Goal: Task Accomplishment & Management: Manage account settings

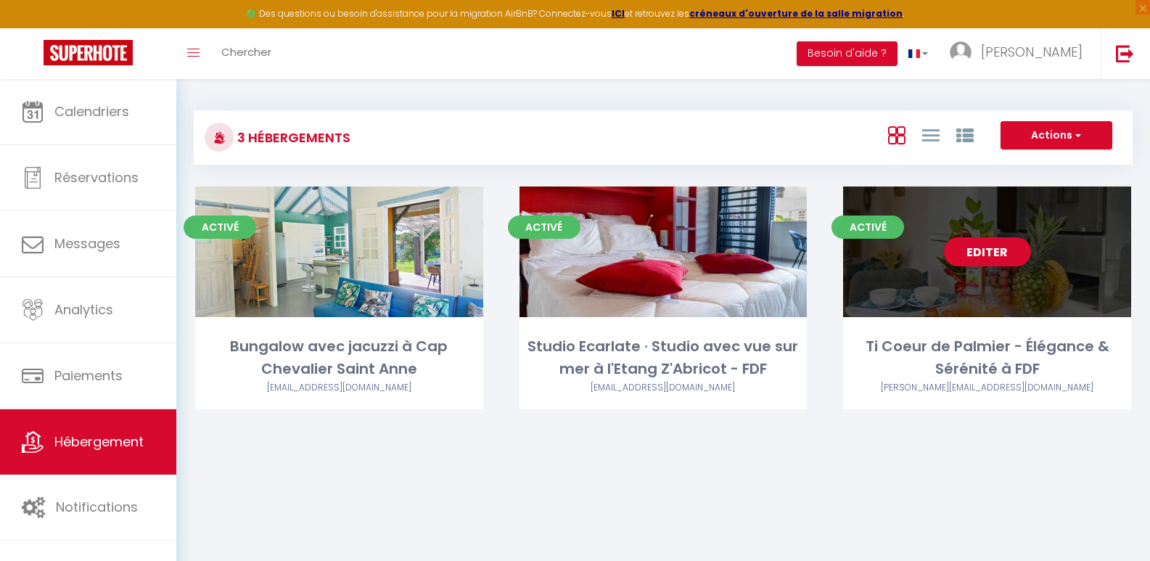
click at [915, 205] on div "Editer" at bounding box center [987, 252] width 288 height 131
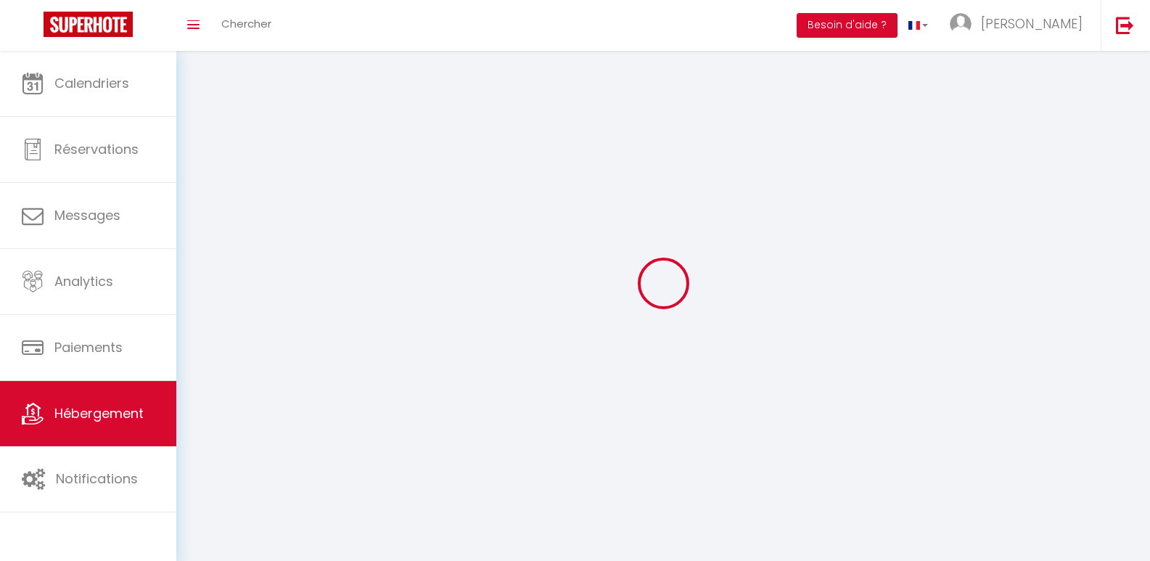
click at [976, 249] on div at bounding box center [663, 283] width 939 height 430
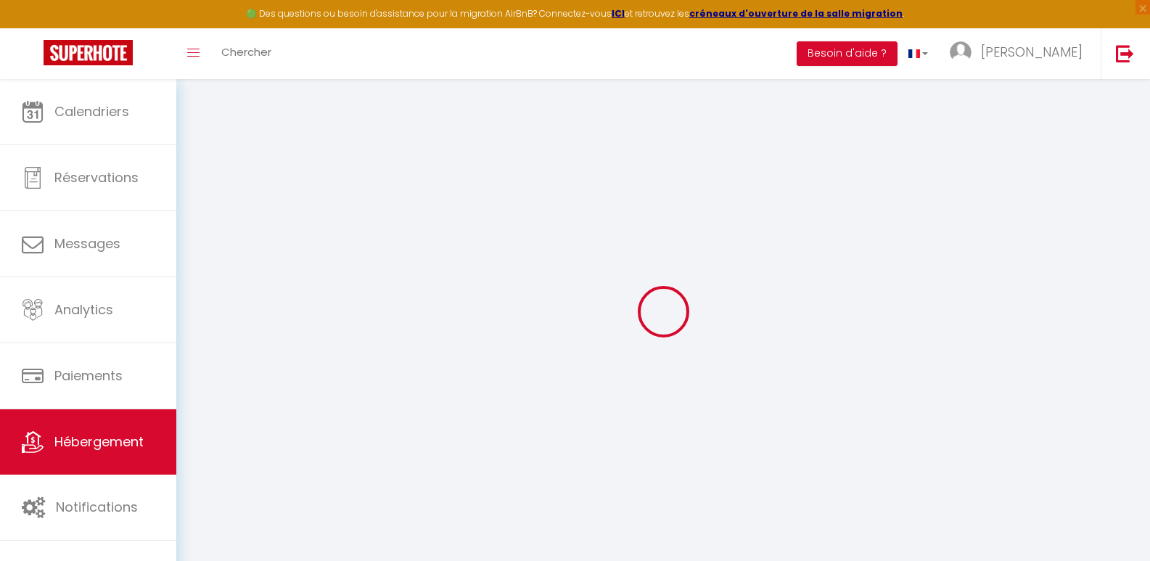
select select
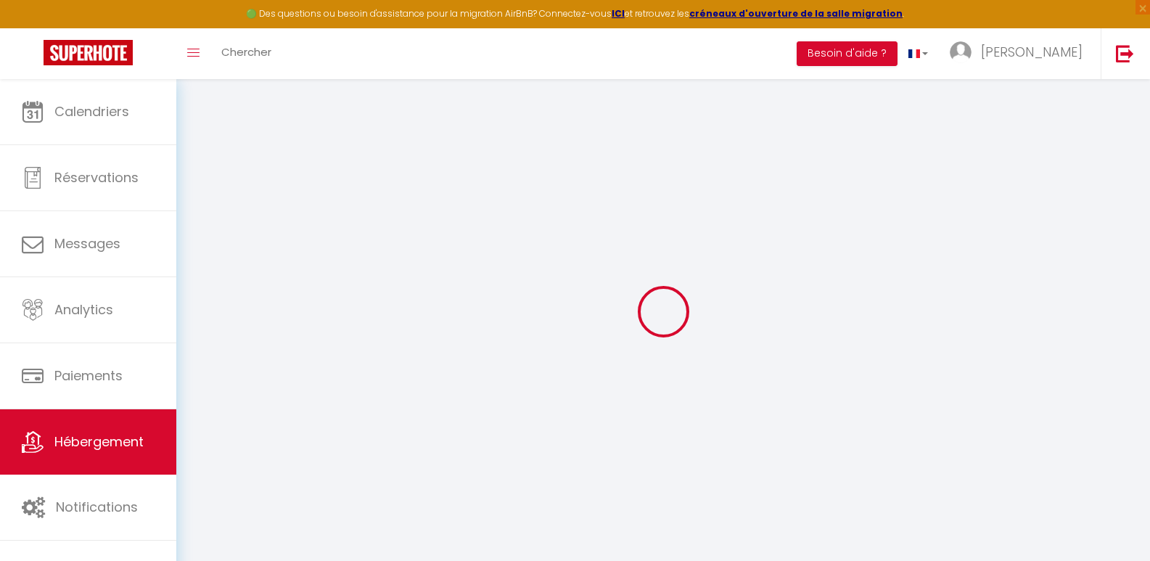
select select
checkbox input "false"
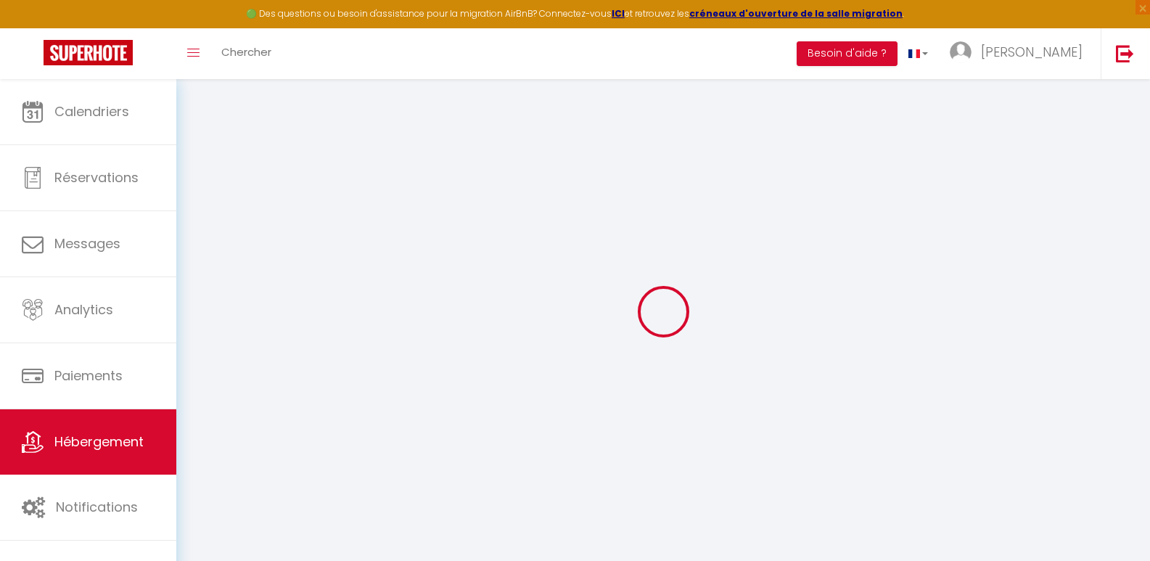
select select
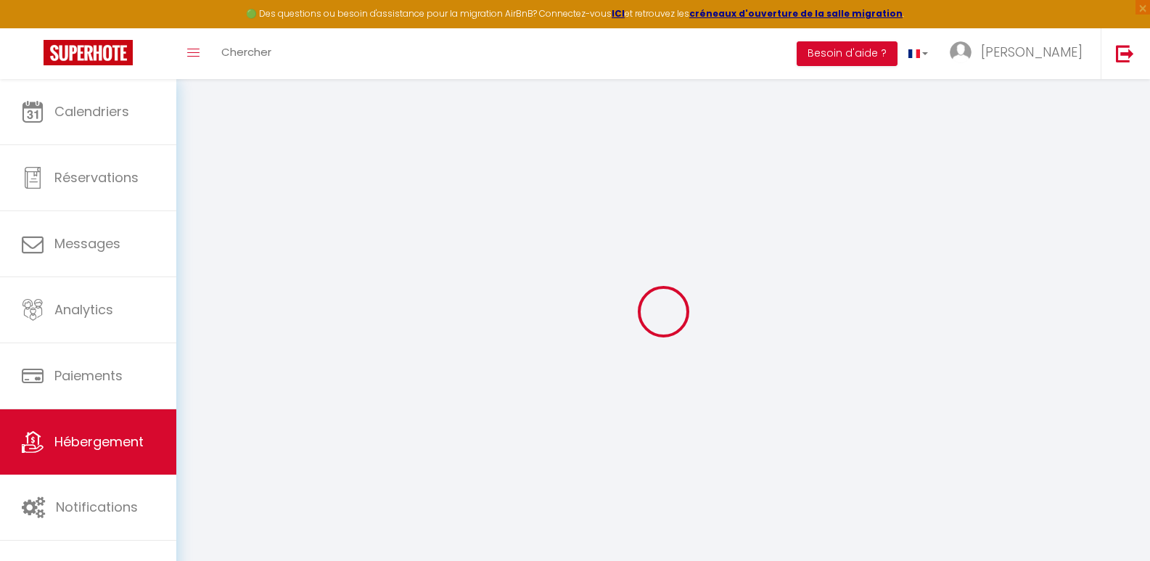
select select
checkbox input "false"
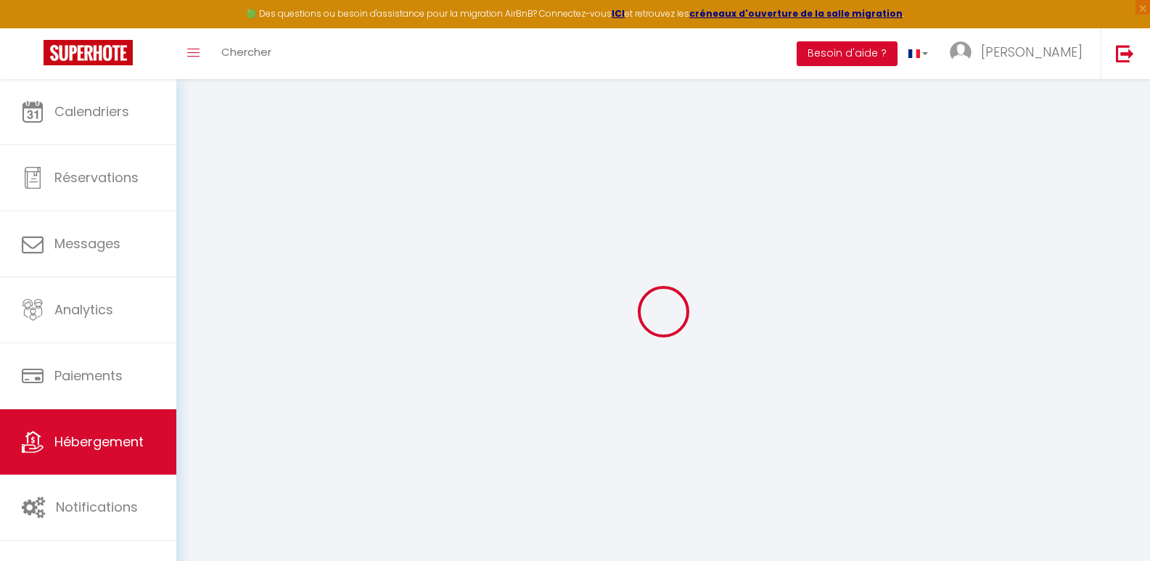
select select "16:00"
select select "23:45"
select select "11:00"
select select "30"
select select "120"
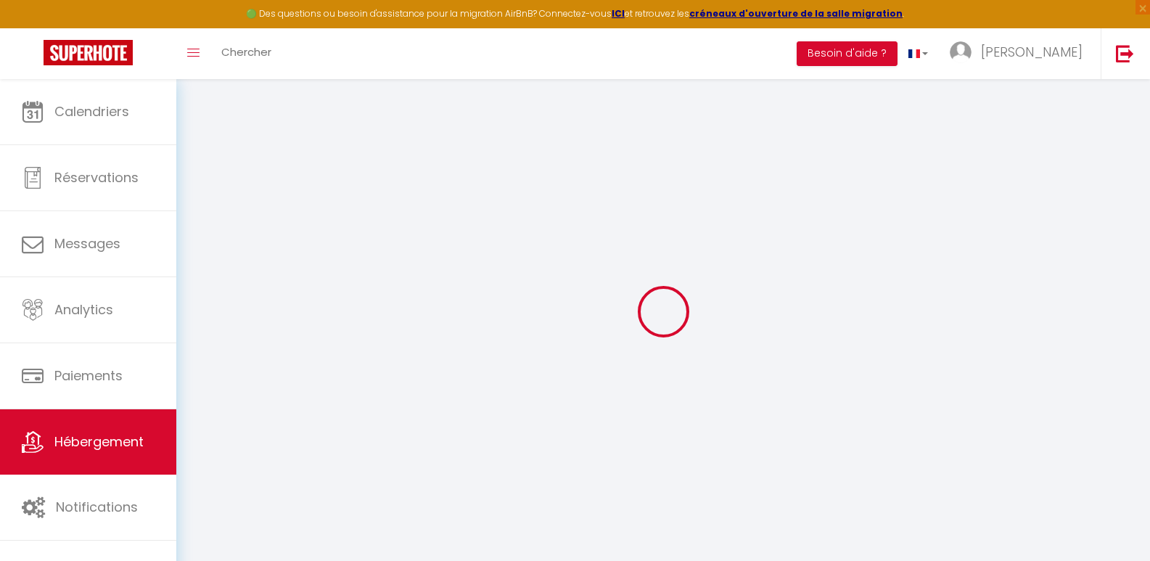
select select
checkbox input "false"
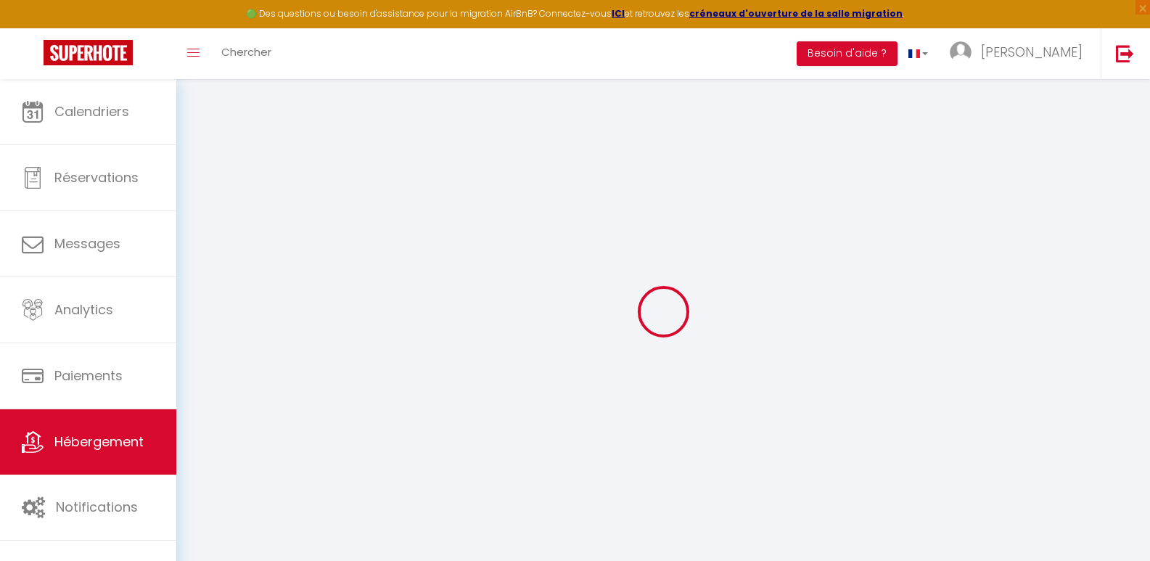
select select
checkbox input "false"
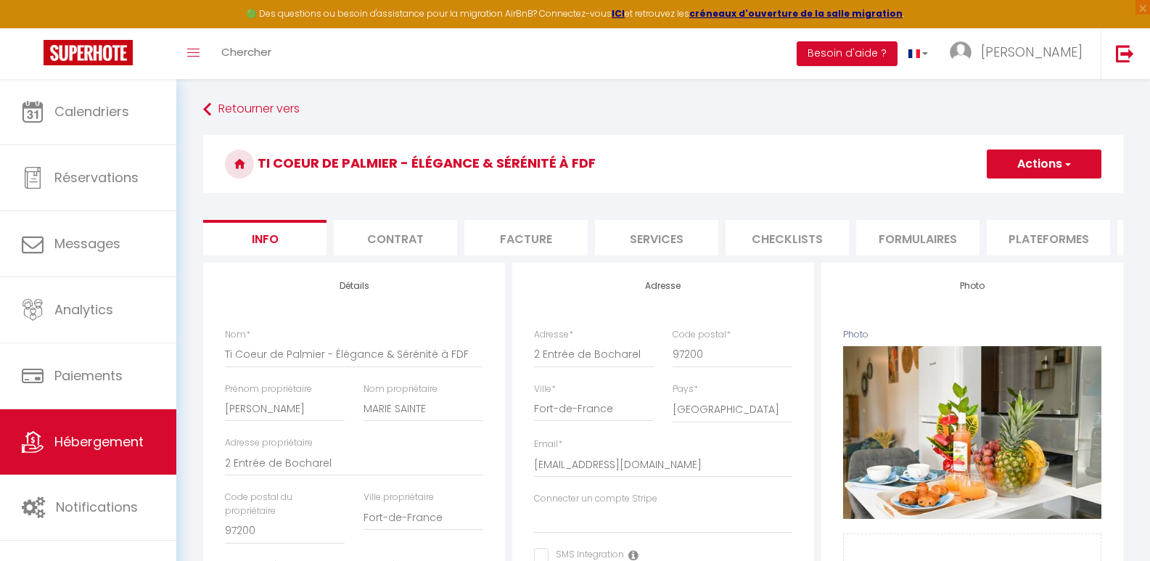
click at [1031, 237] on li "Plateformes" at bounding box center [1048, 238] width 123 height 36
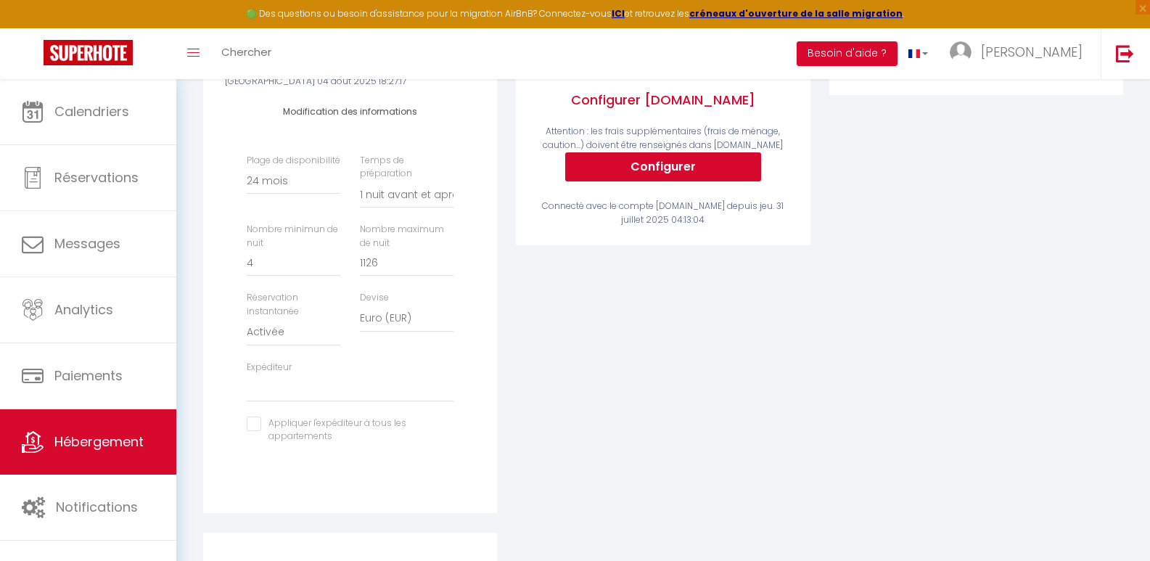
scroll to position [363, 0]
click at [268, 401] on select "[EMAIL_ADDRESS][DOMAIN_NAME] [PERSON_NAME][EMAIL_ADDRESS][DOMAIN_NAME] [EMAIL_A…" at bounding box center [350, 388] width 207 height 28
click at [295, 401] on select "[EMAIL_ADDRESS][DOMAIN_NAME] [PERSON_NAME][EMAIL_ADDRESS][DOMAIN_NAME] [EMAIL_A…" at bounding box center [350, 388] width 207 height 28
select select "8902"
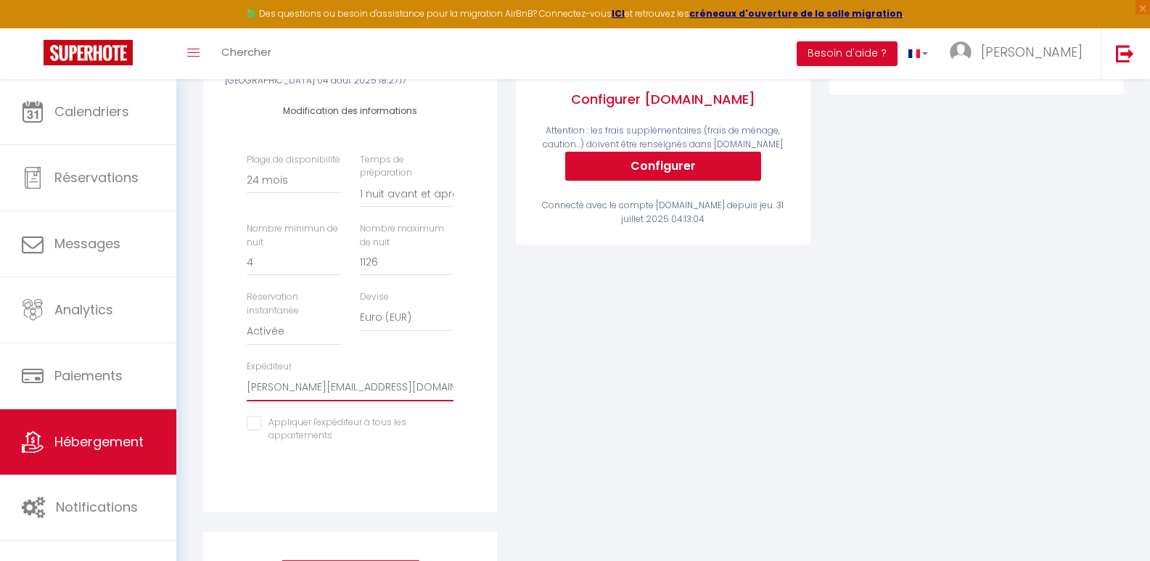
click at [247, 384] on select "[EMAIL_ADDRESS][DOMAIN_NAME] [PERSON_NAME][EMAIL_ADDRESS][DOMAIN_NAME] [EMAIL_A…" at bounding box center [350, 388] width 207 height 28
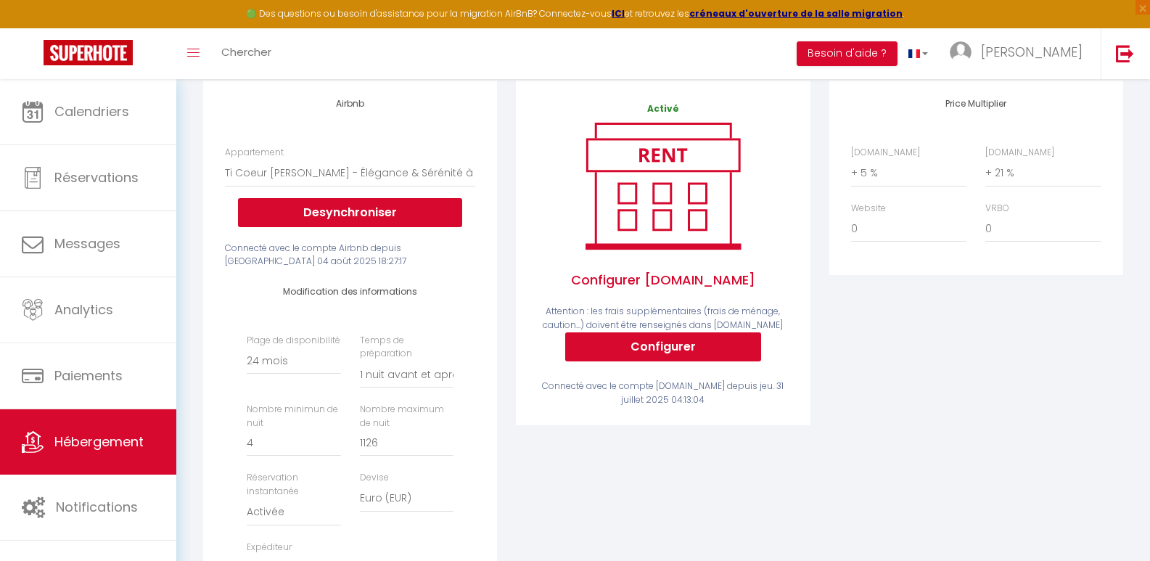
scroll to position [58, 0]
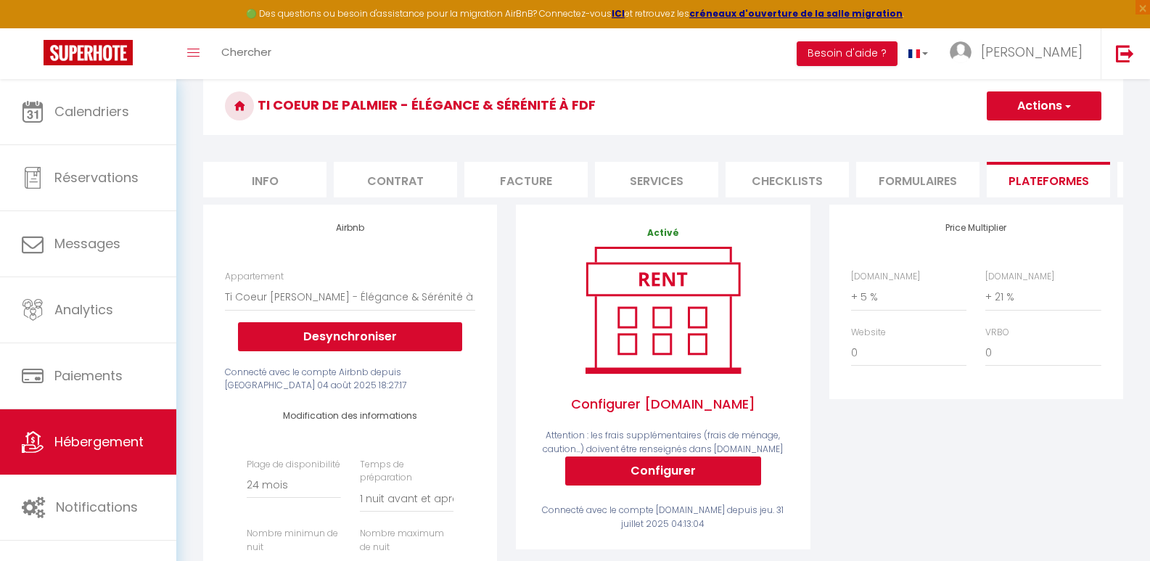
click at [1081, 102] on button "Actions" at bounding box center [1044, 105] width 115 height 29
click at [1039, 145] on link "Enregistrer" at bounding box center [1043, 137] width 115 height 19
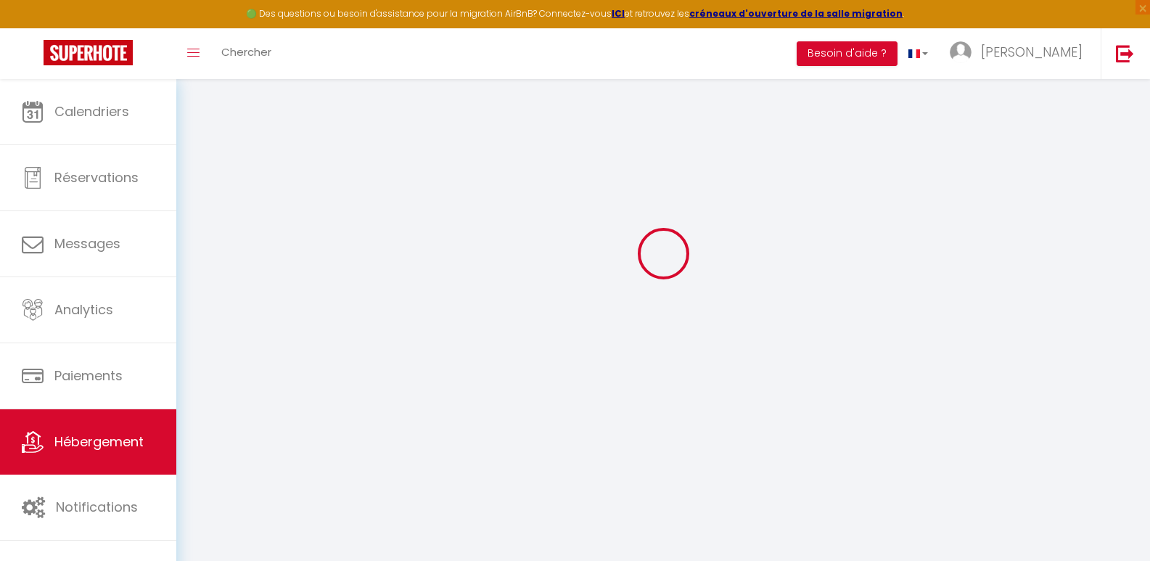
select select "-1"
select select "1"
select select "EUR"
select select "8902"
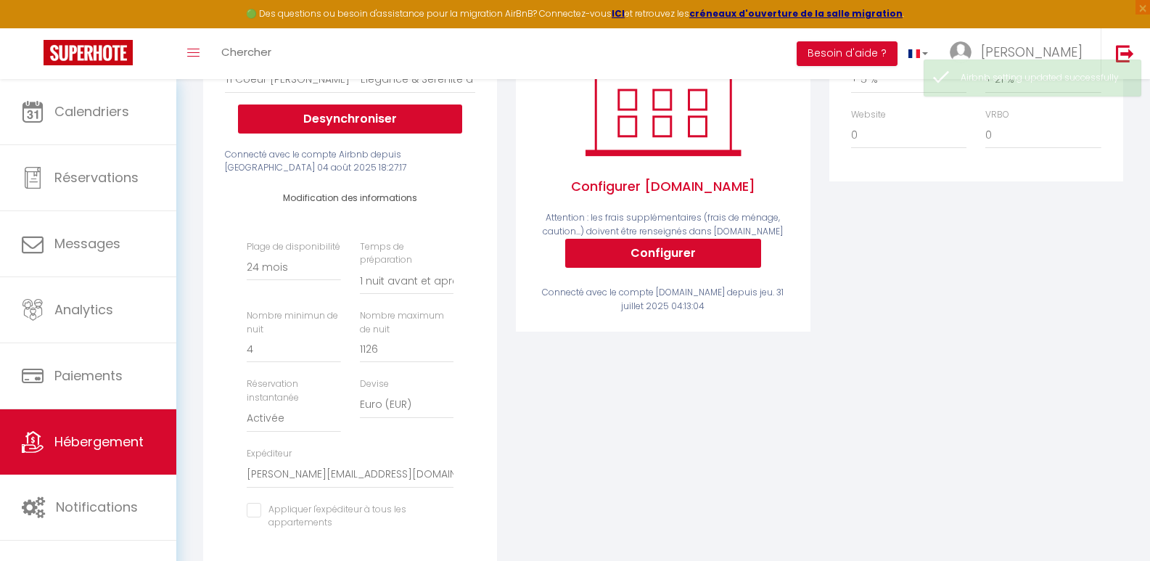
scroll to position [203, 0]
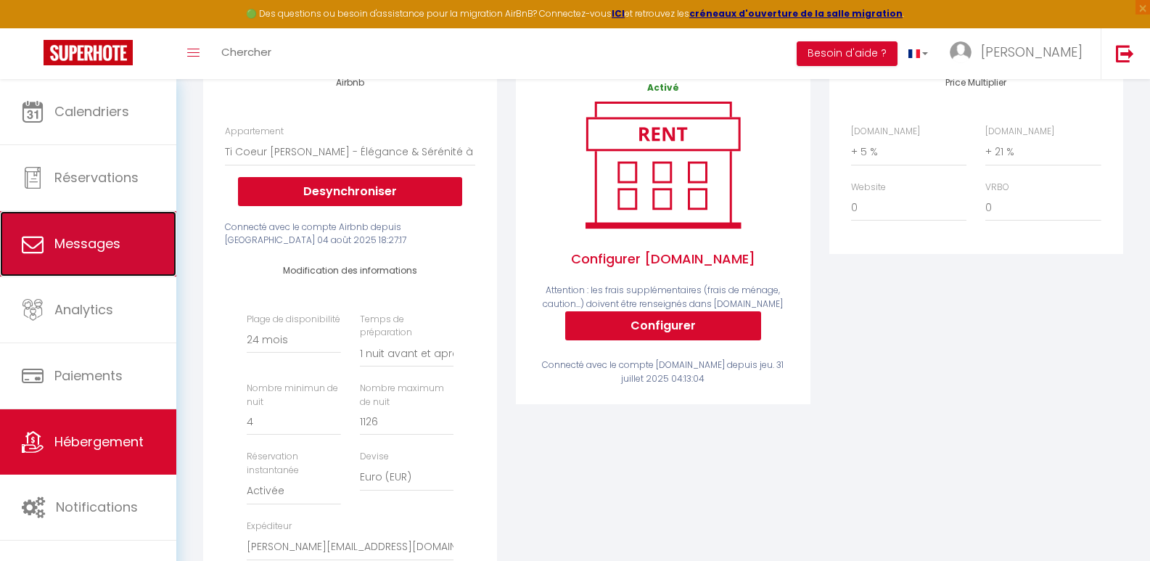
click at [115, 234] on span "Messages" at bounding box center [87, 243] width 66 height 18
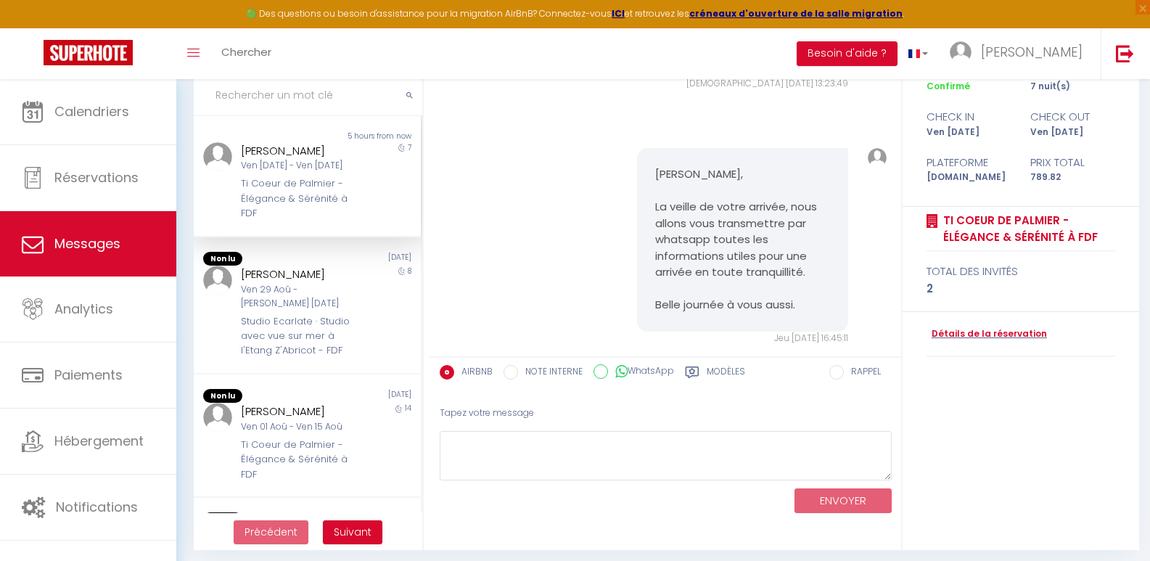
scroll to position [120, 0]
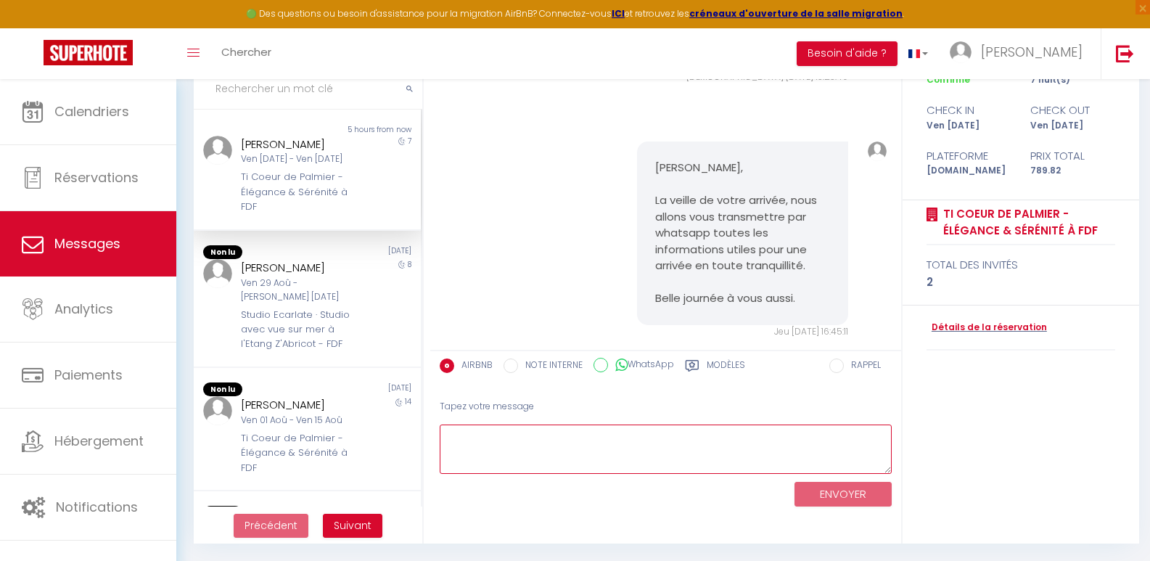
click at [529, 447] on textarea at bounding box center [666, 450] width 452 height 50
click at [483, 442] on textarea at bounding box center [666, 450] width 452 height 50
type textarea ";"
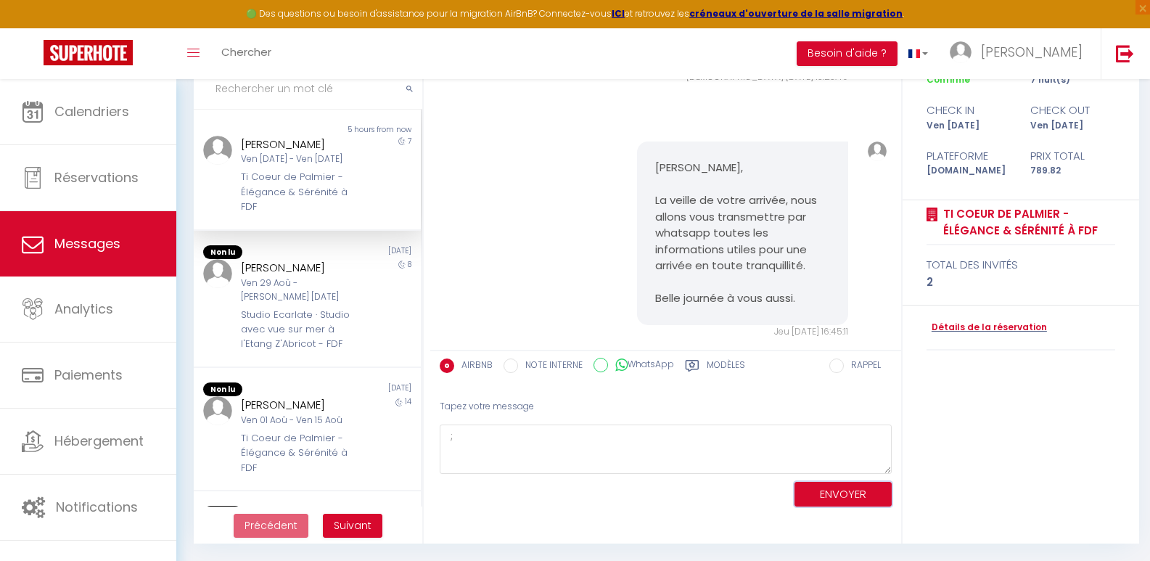
click at [857, 496] on button "ENVOYER" at bounding box center [843, 494] width 97 height 25
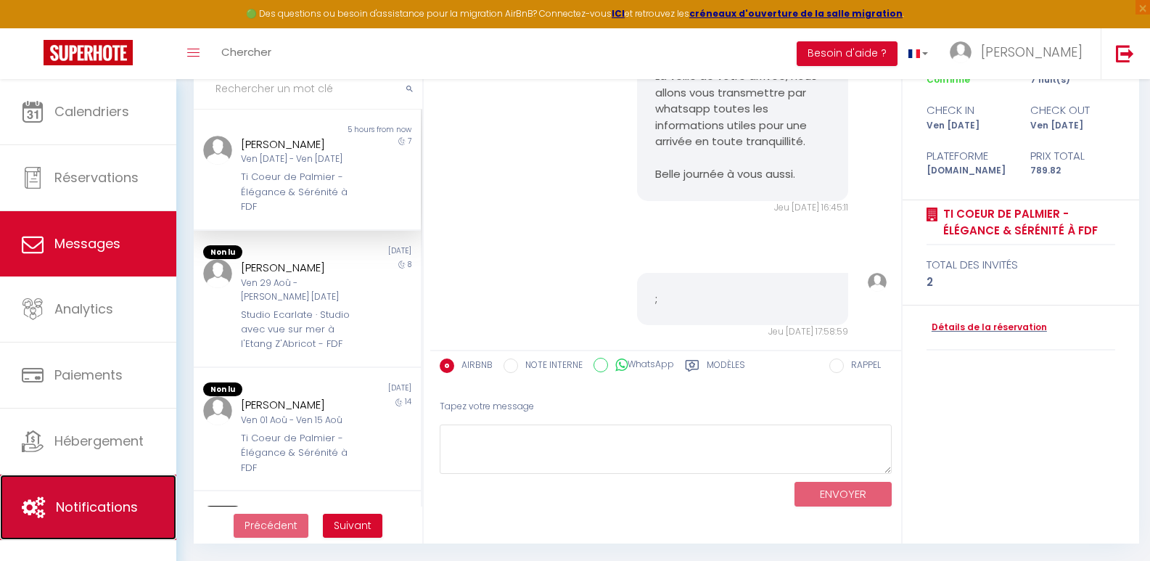
click at [110, 503] on span "Notifications" at bounding box center [97, 507] width 82 height 18
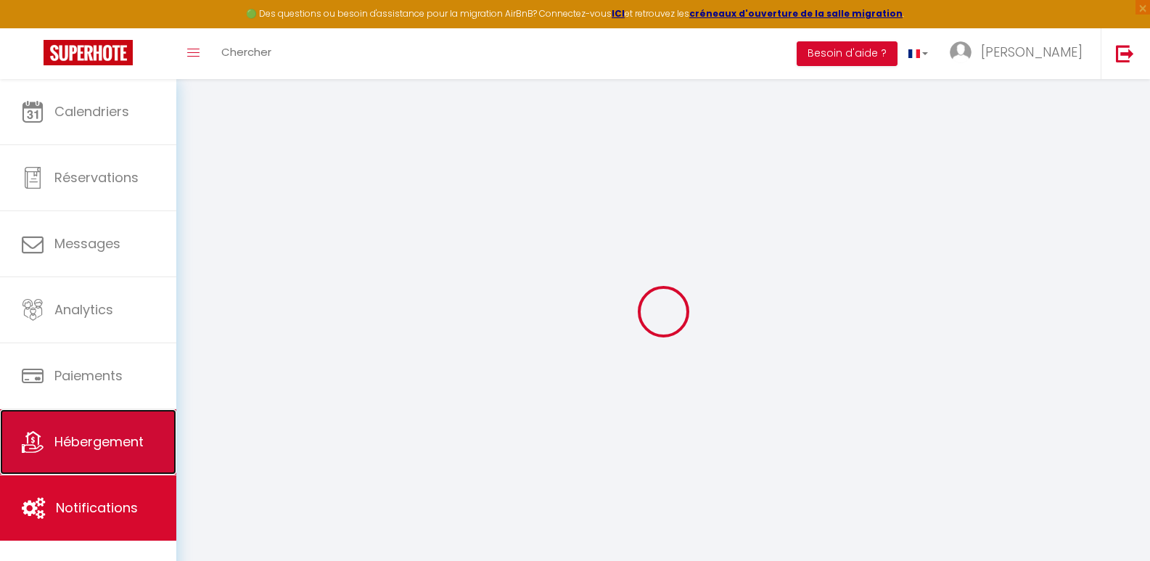
click at [89, 412] on link "Hébergement" at bounding box center [88, 441] width 176 height 65
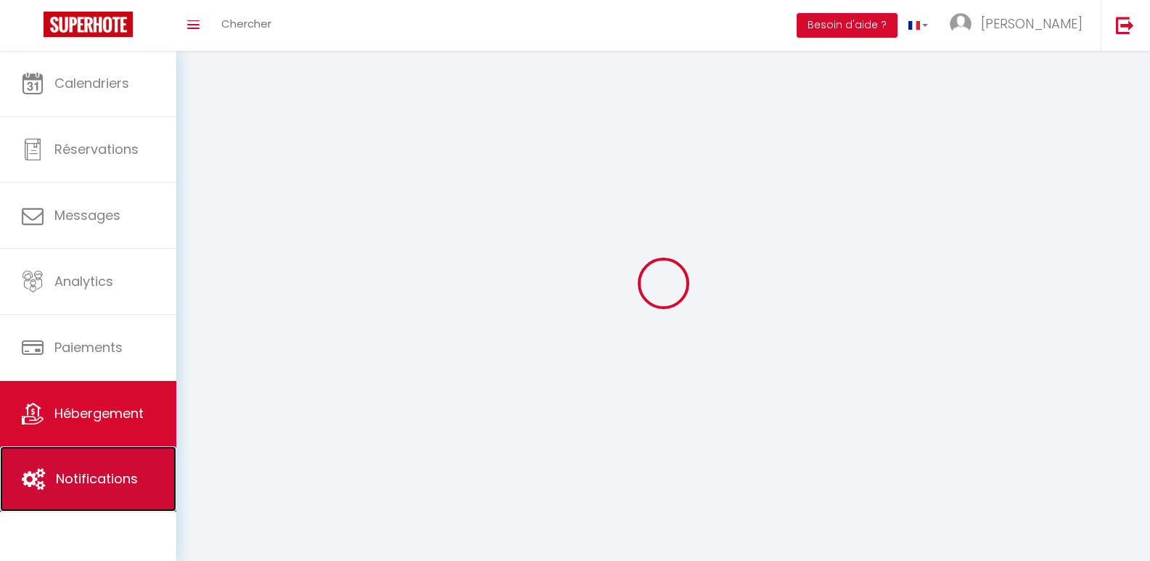
click at [109, 449] on link "Notifications" at bounding box center [88, 478] width 176 height 65
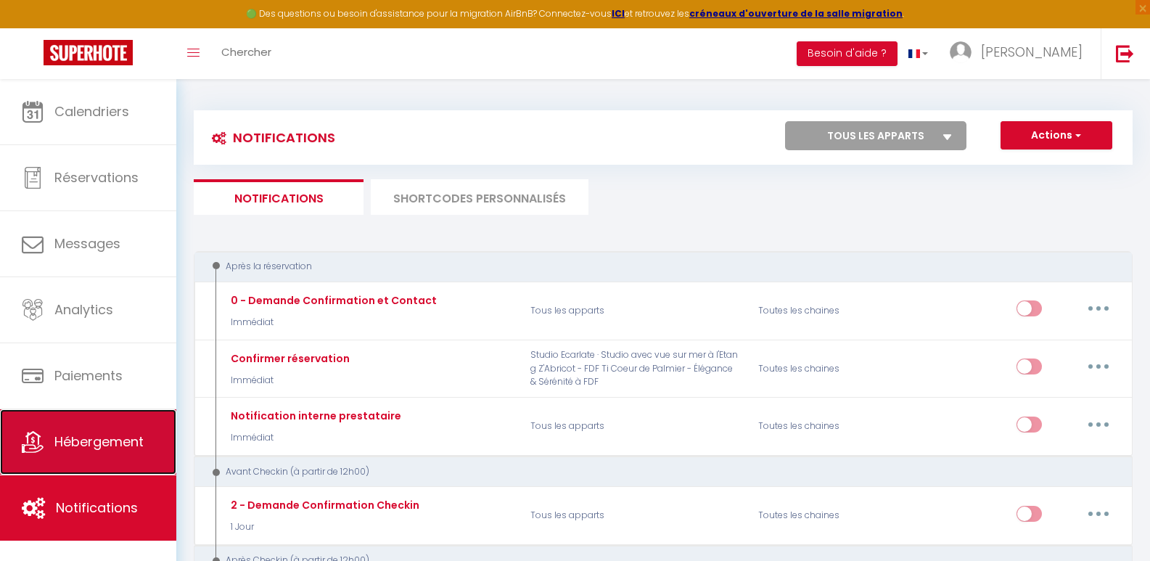
click at [120, 446] on span "Hébergement" at bounding box center [98, 442] width 89 height 18
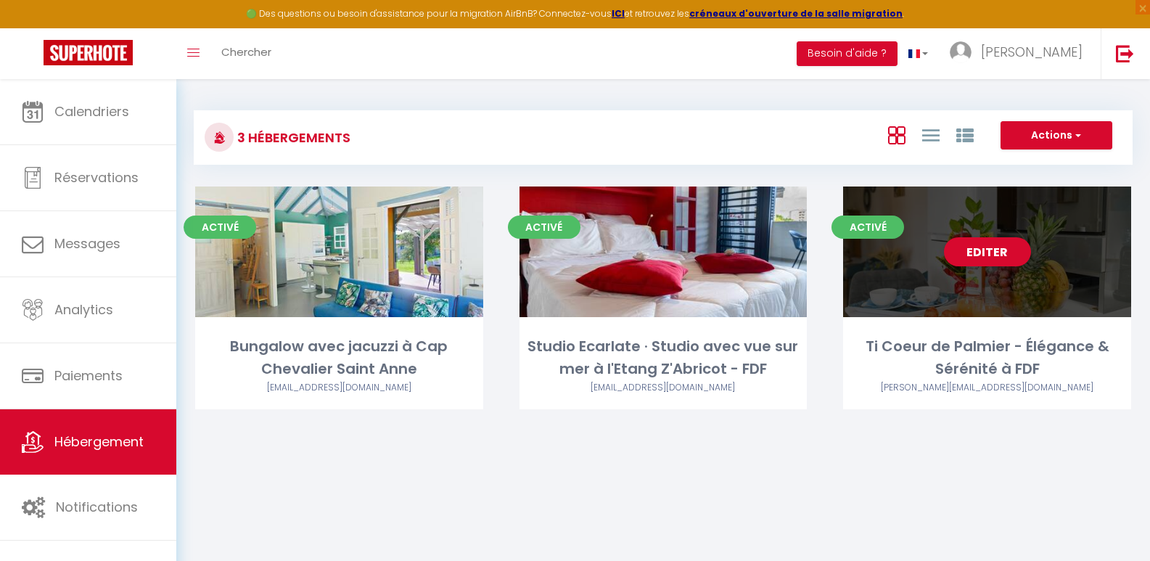
click at [880, 265] on div "Editer" at bounding box center [987, 252] width 288 height 131
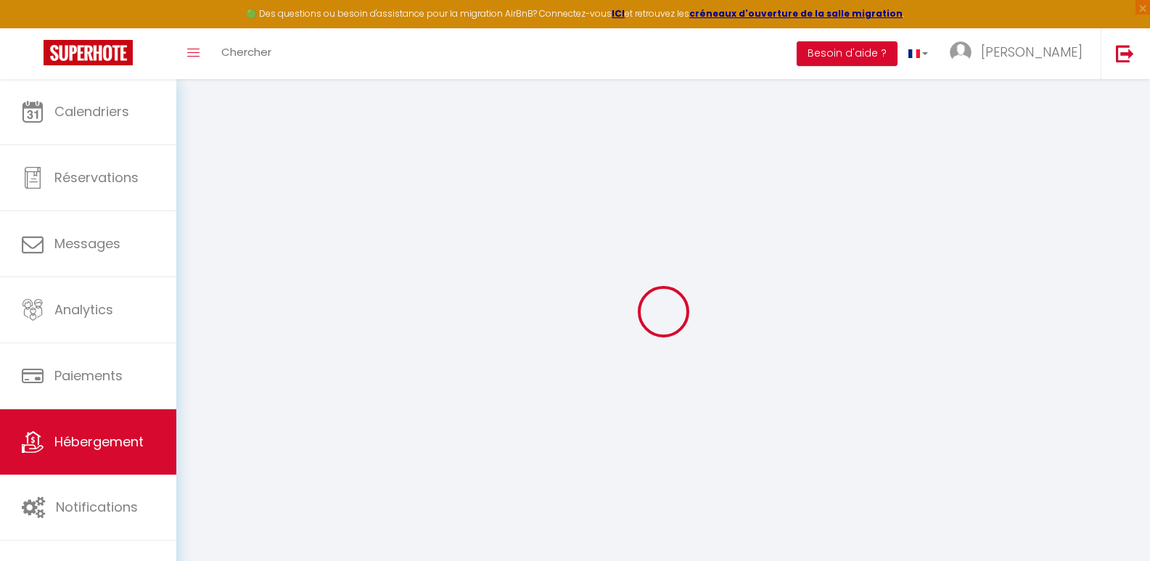
select select
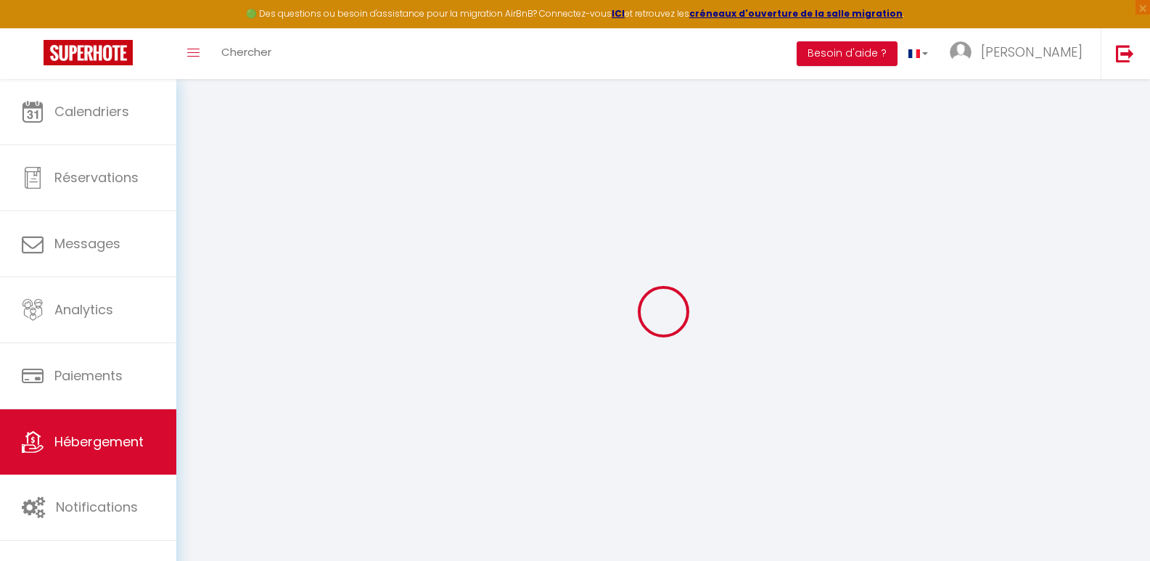
select select
checkbox input "false"
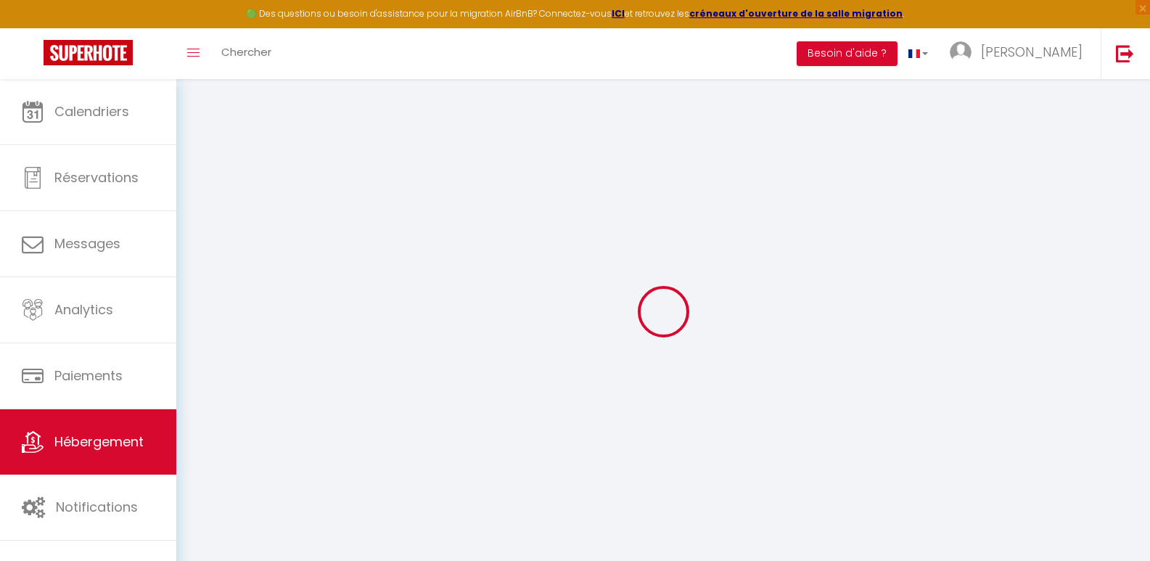
select select
type input "Ti Coeur de Palmier - Élégance & Sérénité à FDF"
type input "[PERSON_NAME]"
type input "MARIE SAINTE"
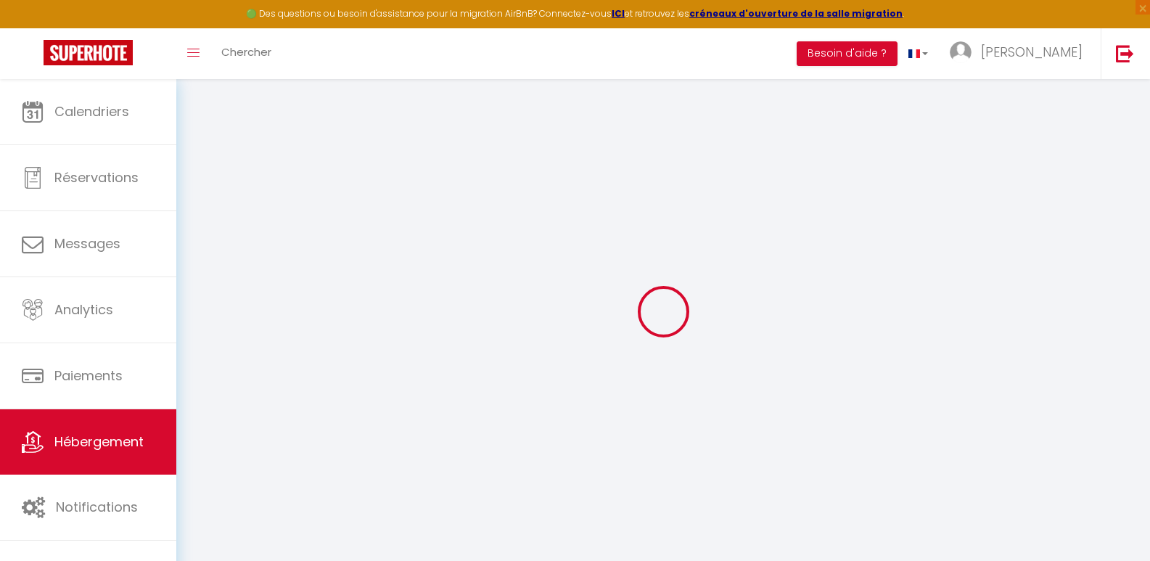
type input "2 Entrée de Bocharel"
type input "97200"
type input "Fort-de-France"
select select "2"
type input "86"
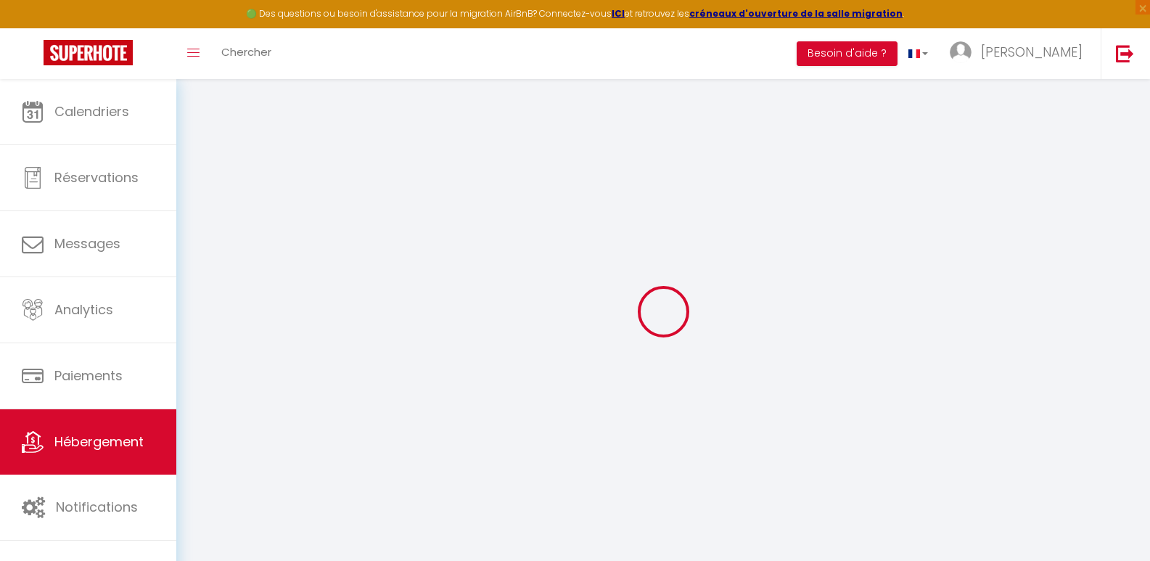
type input "80"
select select
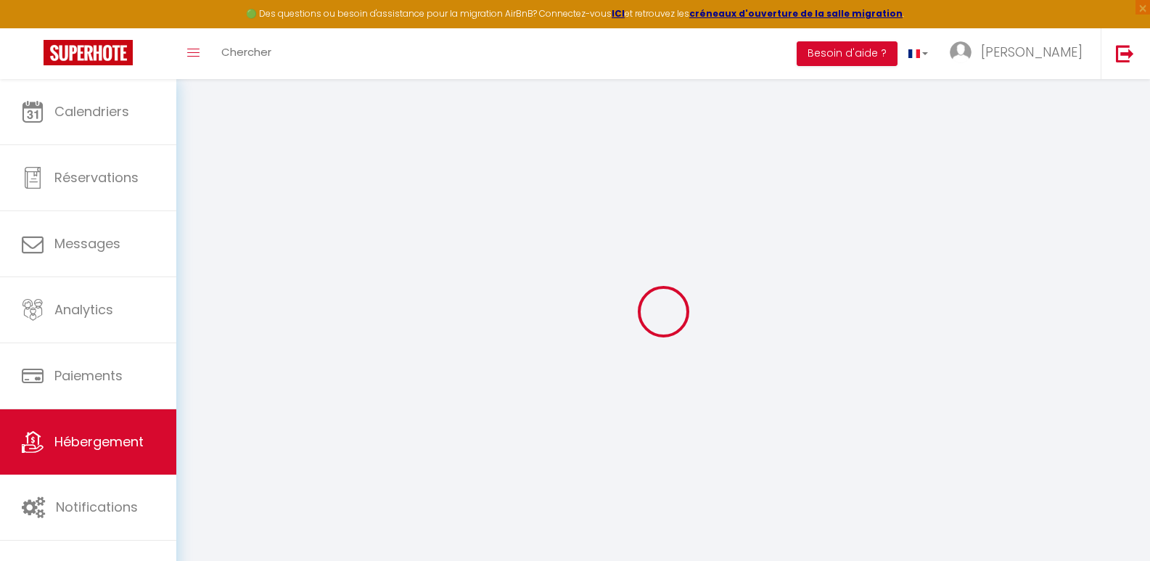
select select
type input "2 Entrée de Bocharel"
type input "97200"
type input "Fort-de-France"
select select "136"
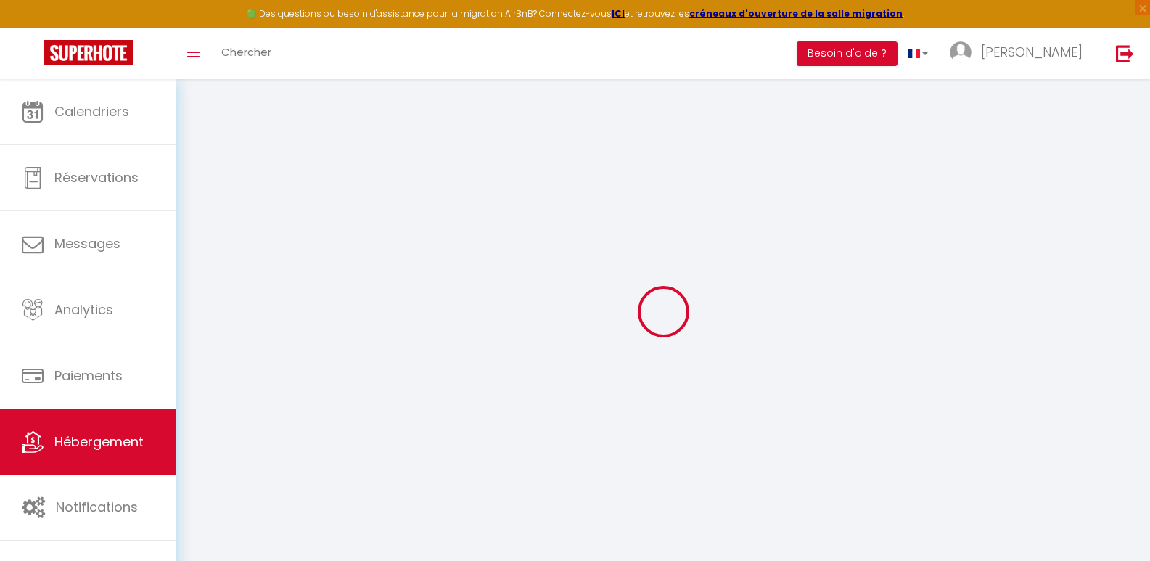
type input "[EMAIL_ADDRESS][DOMAIN_NAME]"
select select
checkbox input "false"
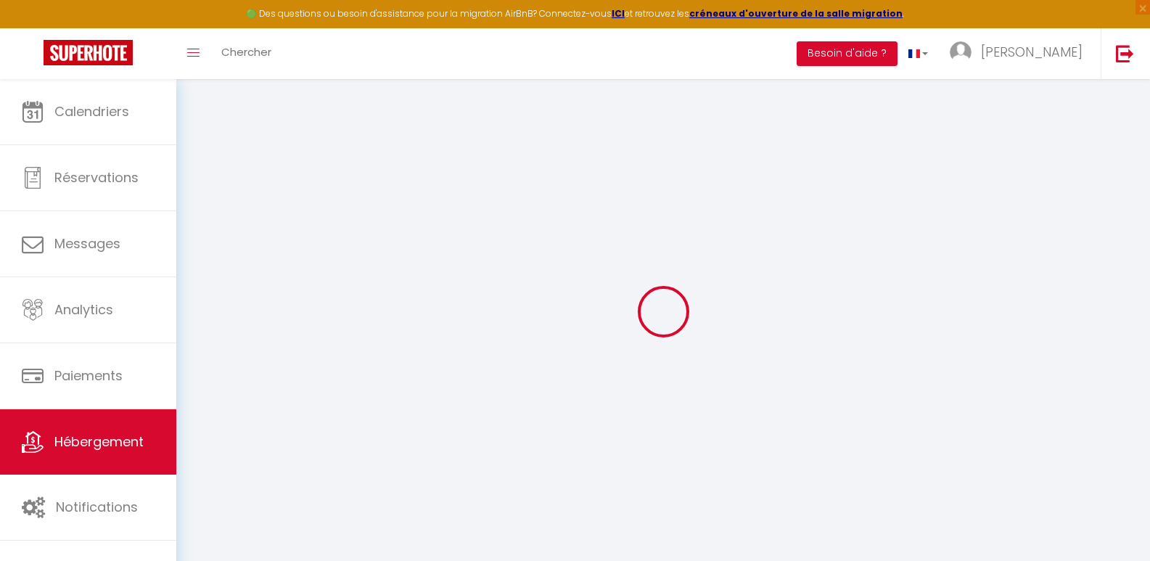
checkbox input "false"
select select
type input "0"
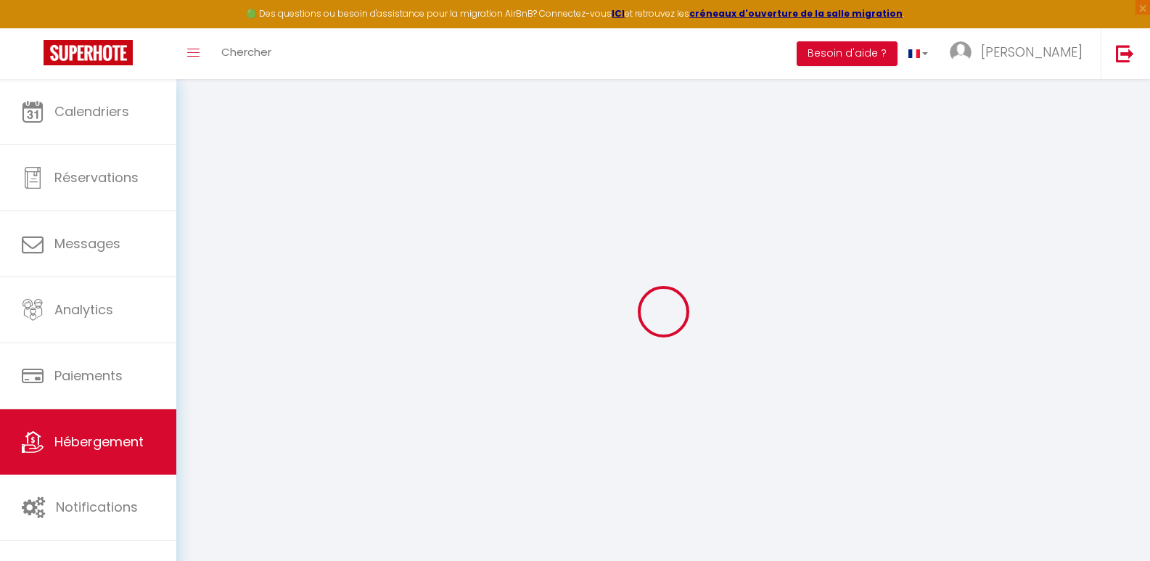
type input "0"
select select
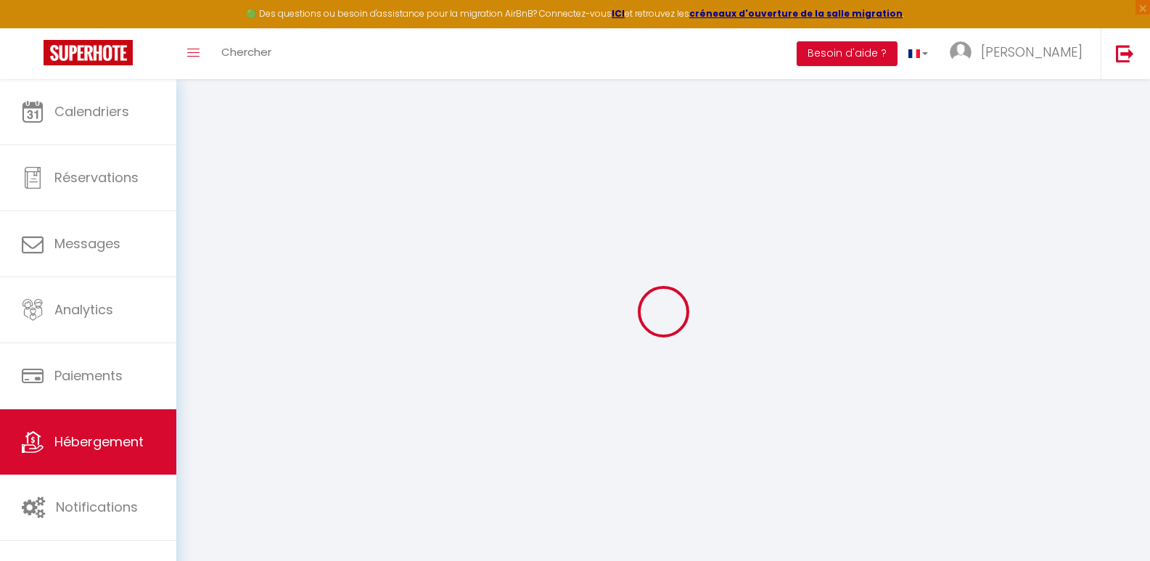
select select
checkbox input "false"
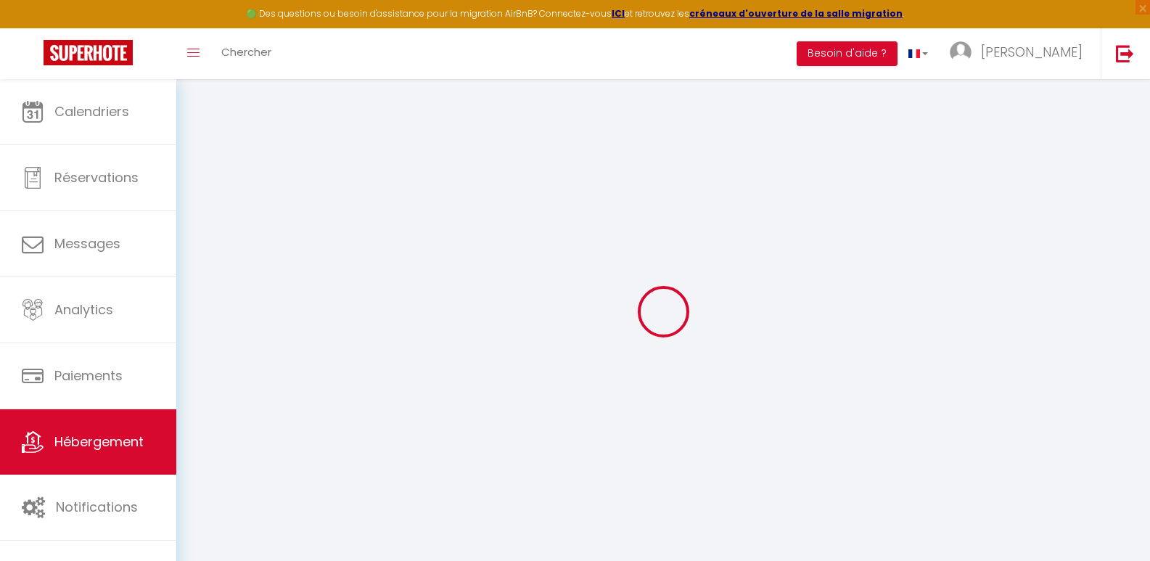
checkbox input "false"
select select
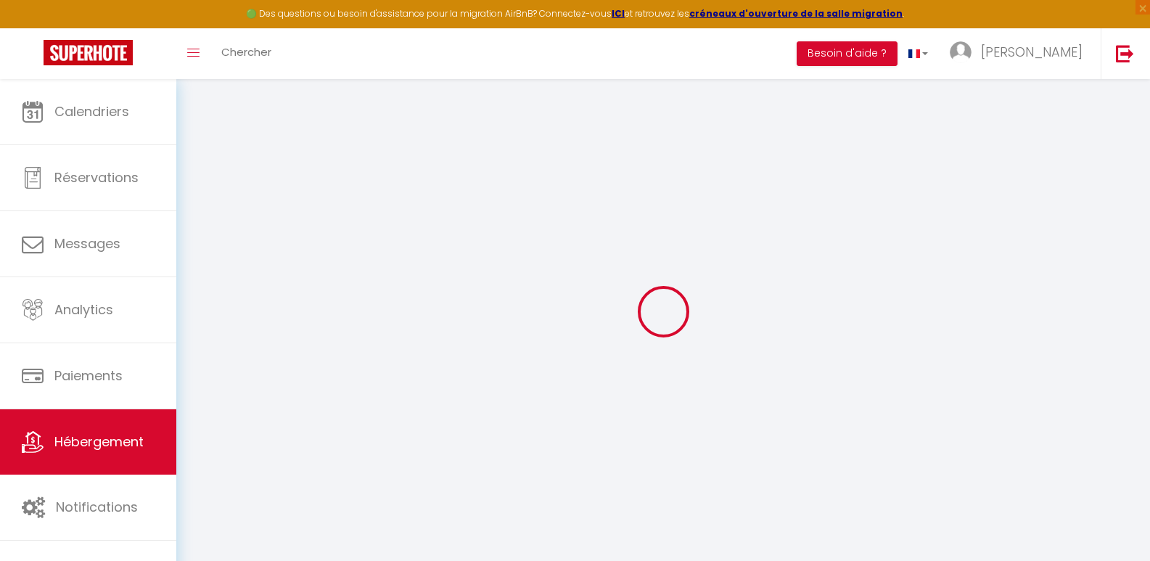
select select
checkbox input "false"
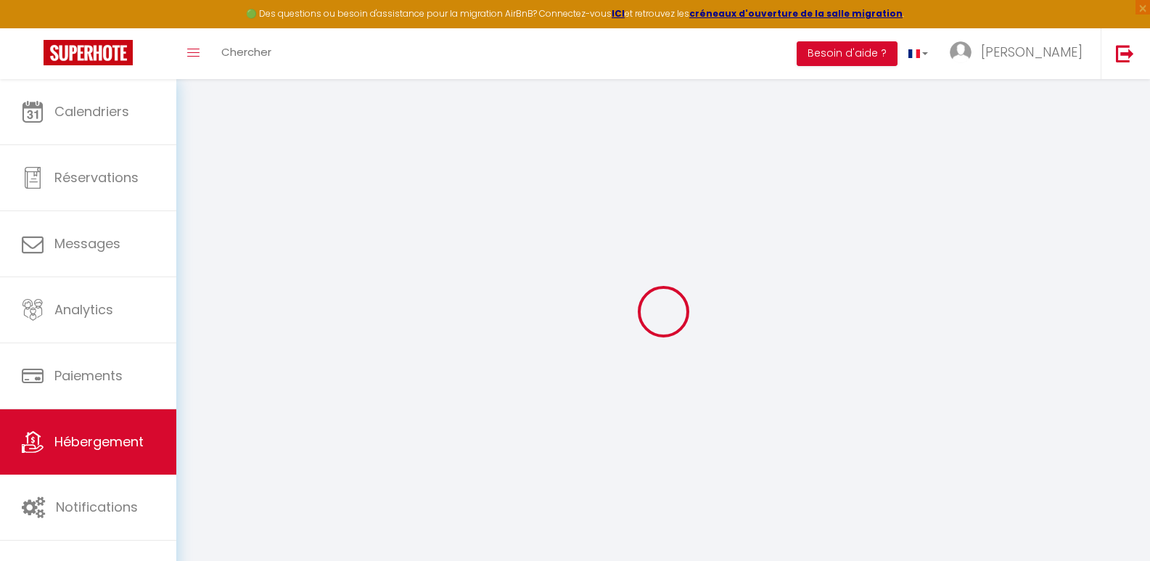
checkbox input "false"
select select
checkbox input "false"
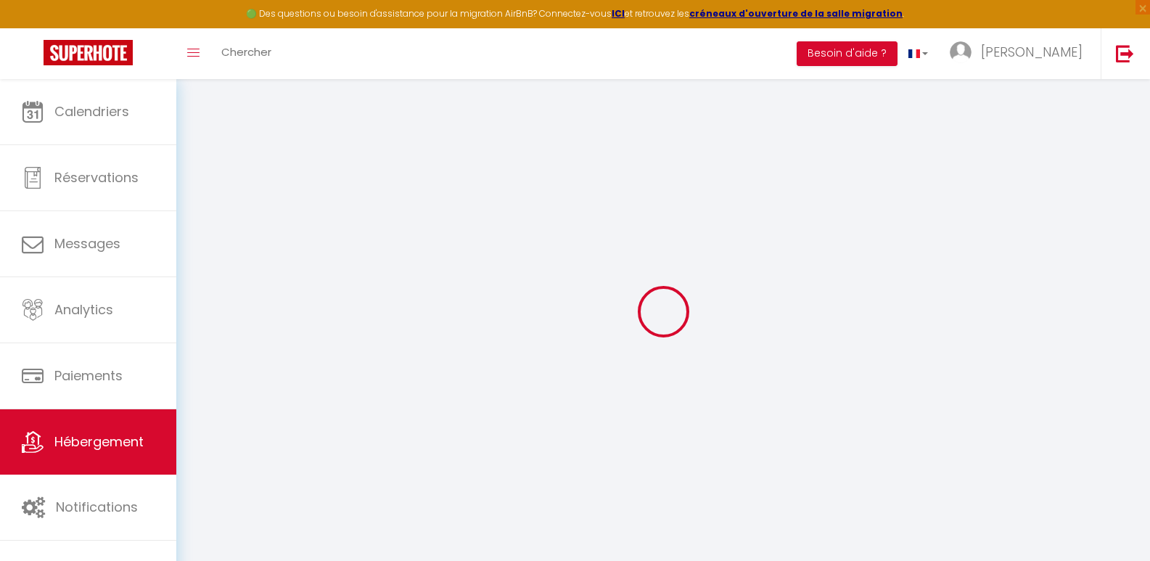
checkbox input "false"
select select "16:00"
select select "23:45"
select select "11:00"
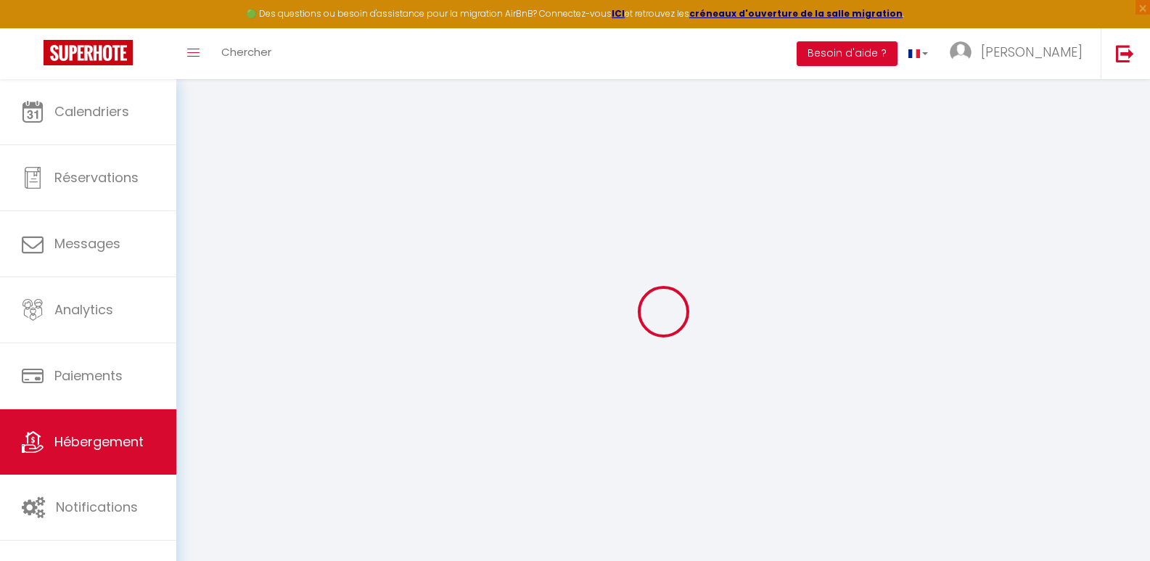
select select "30"
select select "120"
select select
checkbox input "false"
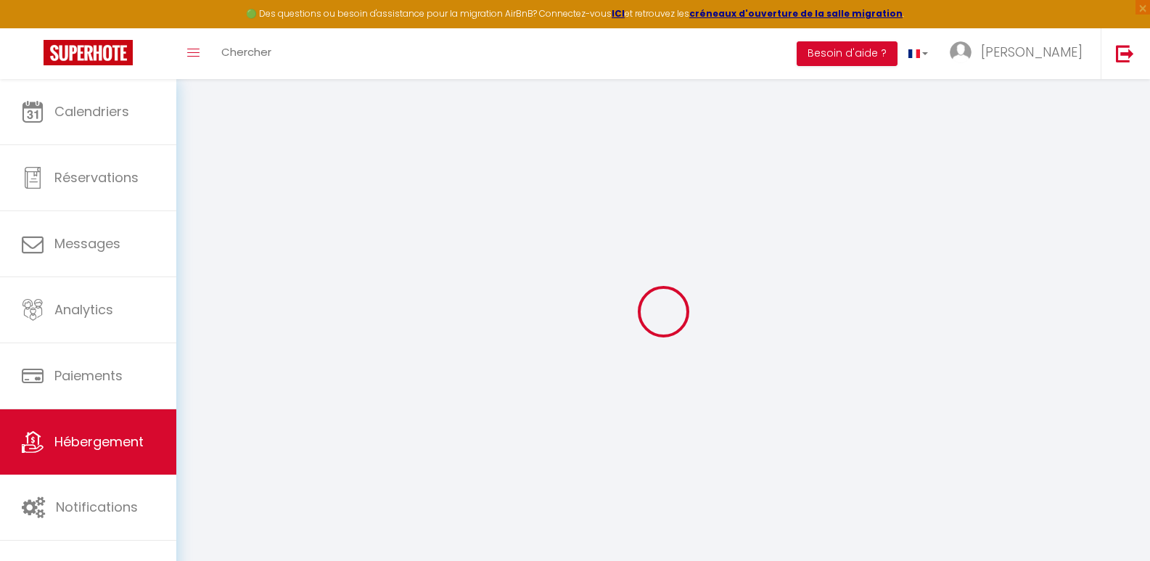
checkbox input "false"
select select
checkbox input "false"
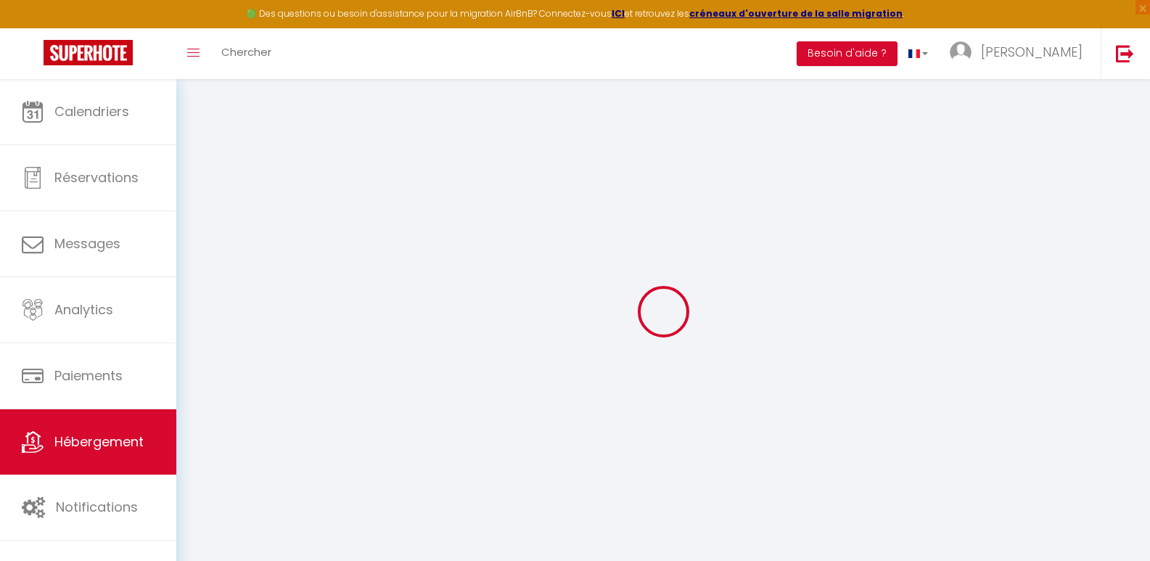
checkbox input "false"
